Goal: Task Accomplishment & Management: Complete application form

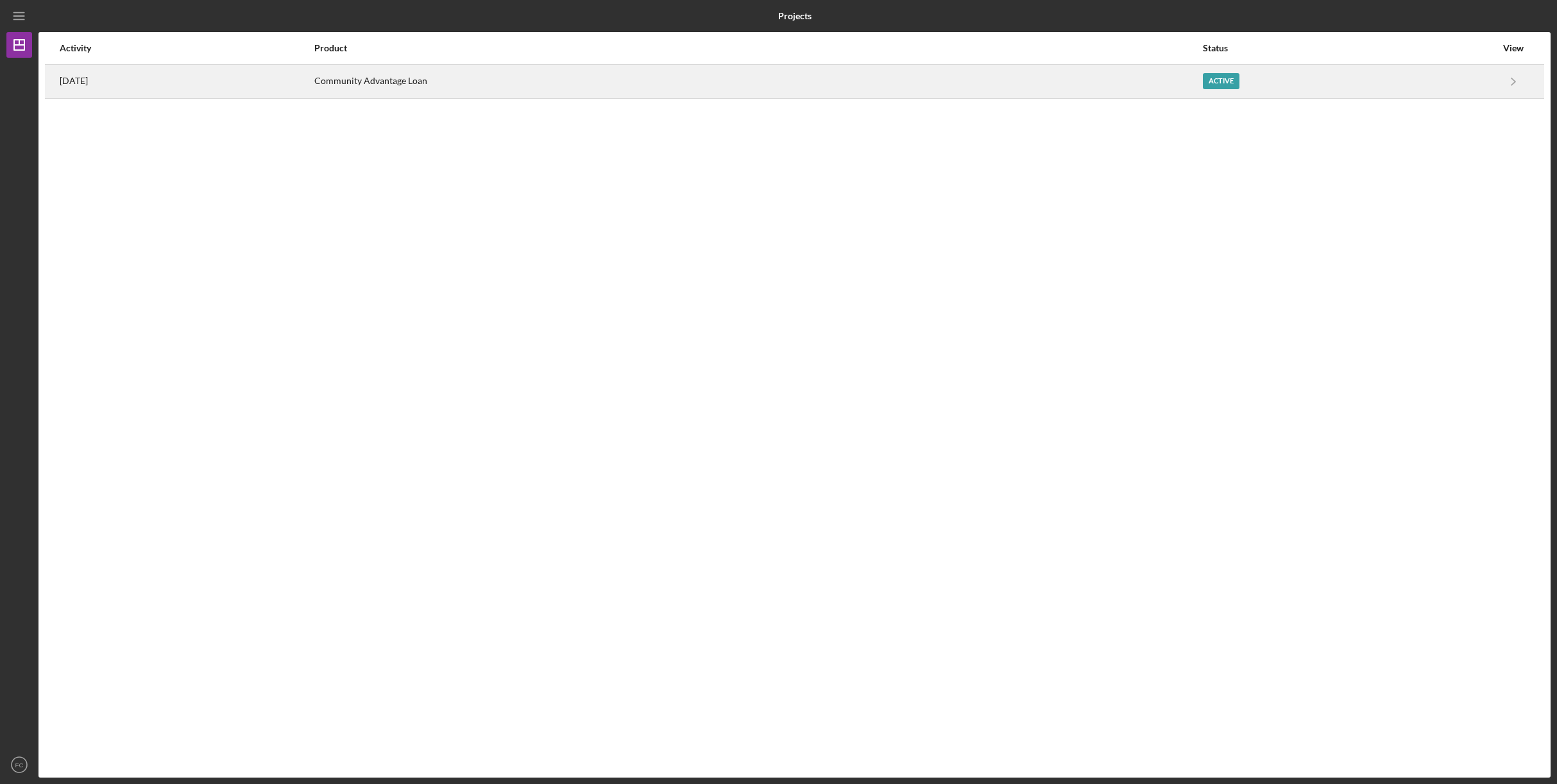
click at [1487, 84] on div "Active" at bounding box center [1350, 81] width 293 height 32
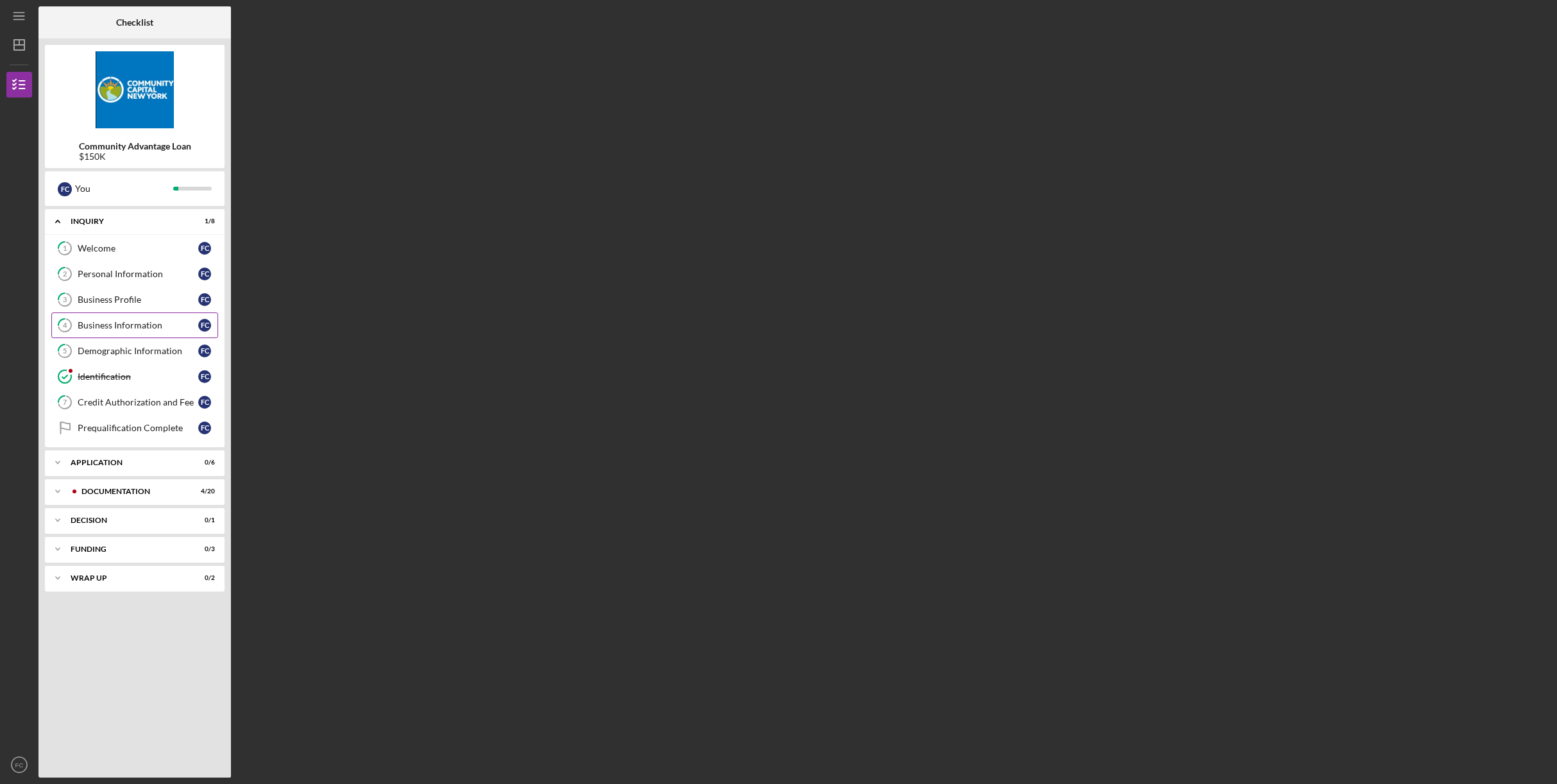
click at [151, 324] on div "Business Information" at bounding box center [138, 325] width 121 height 10
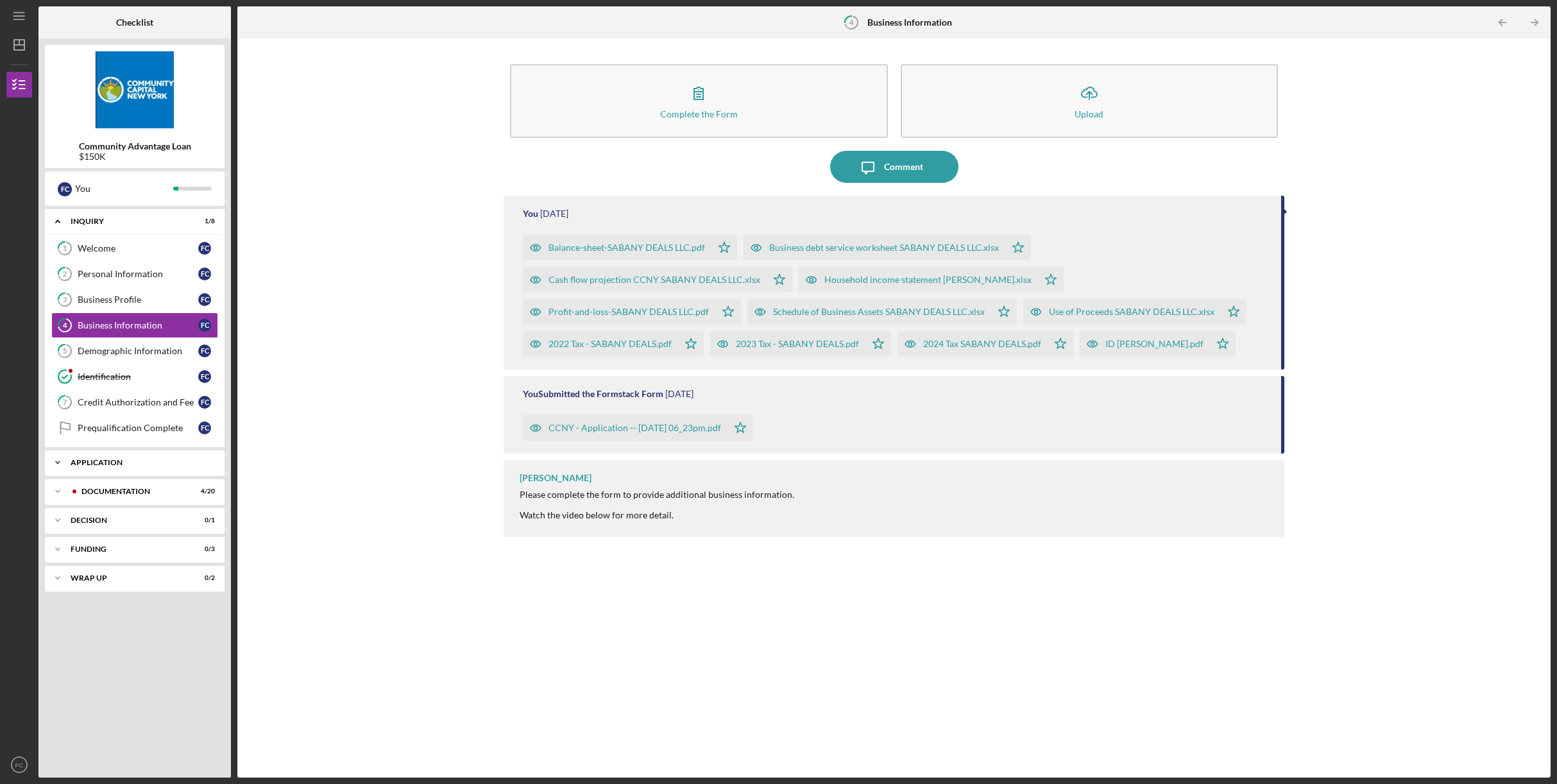
click at [104, 464] on div "Application" at bounding box center [140, 462] width 138 height 8
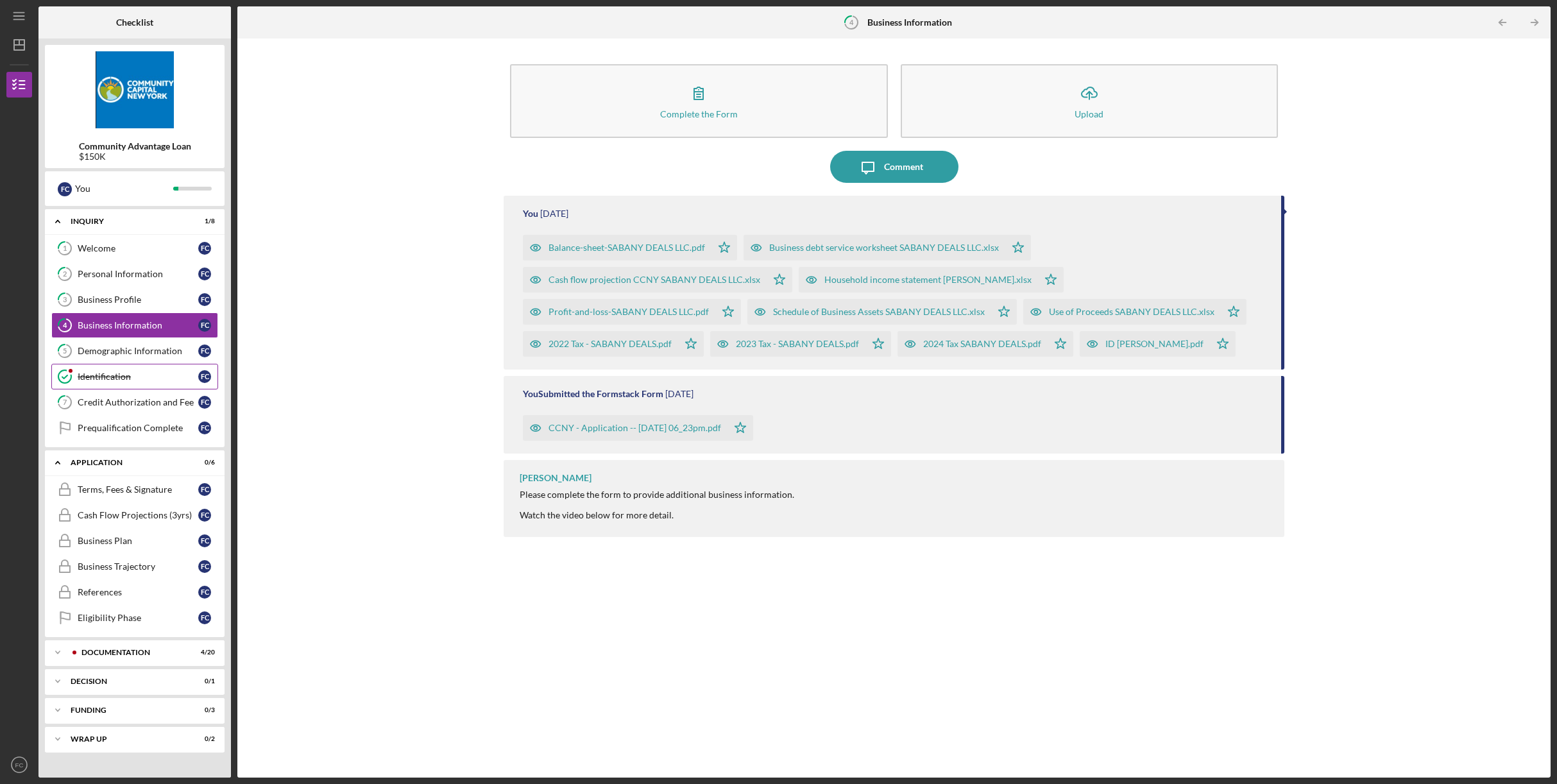
click at [104, 377] on div "Identification" at bounding box center [138, 377] width 121 height 10
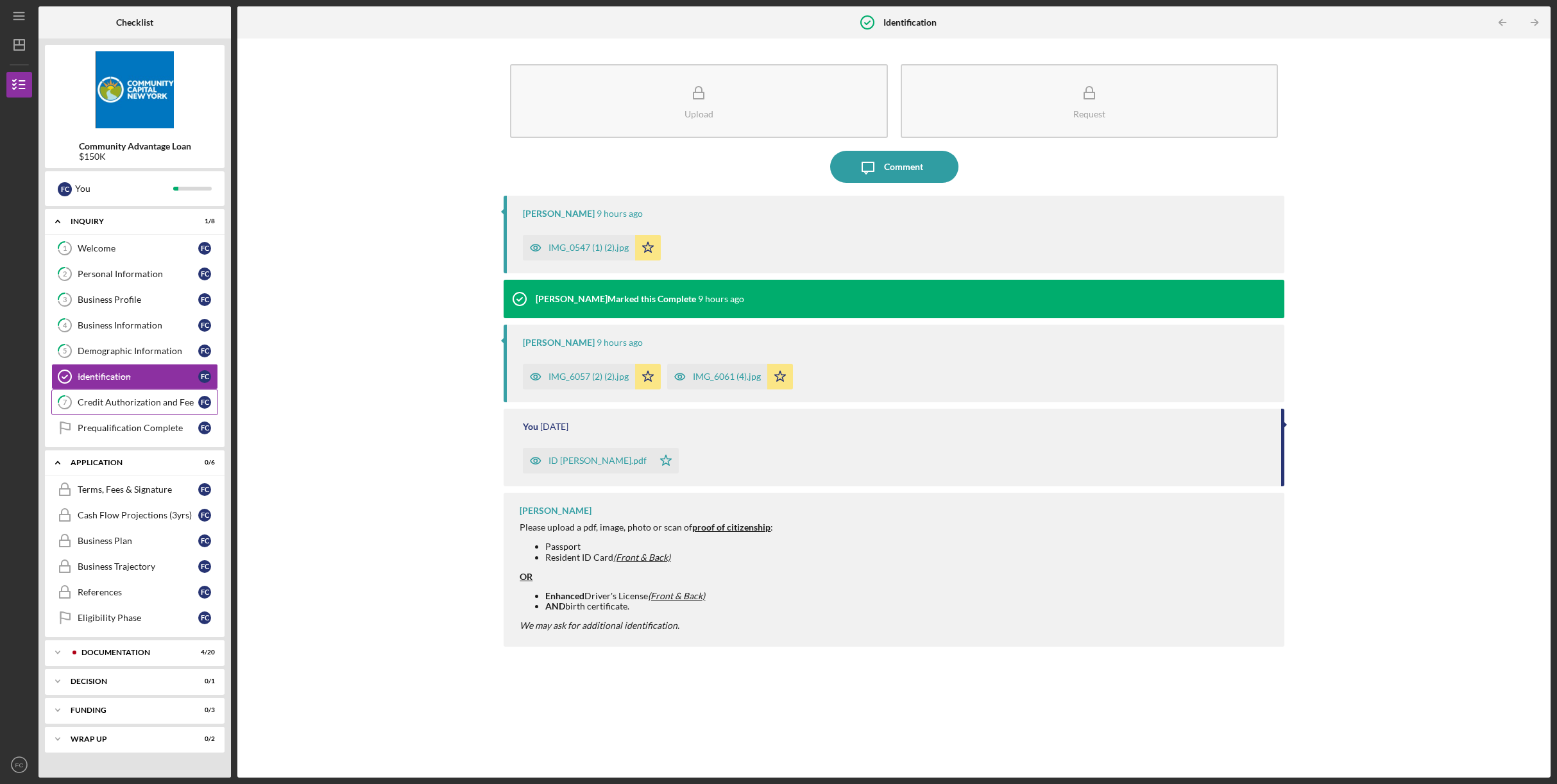
click at [117, 400] on div "Credit Authorization and Fee" at bounding box center [138, 402] width 121 height 10
